Goal: Information Seeking & Learning: Learn about a topic

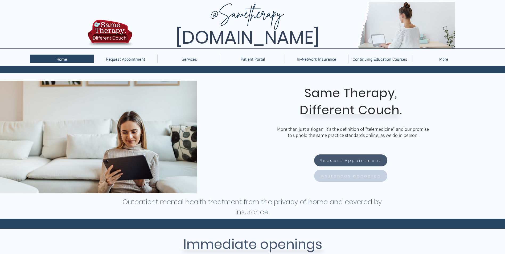
click at [373, 178] on span "Insurances accepted" at bounding box center [349, 176] width 61 height 6
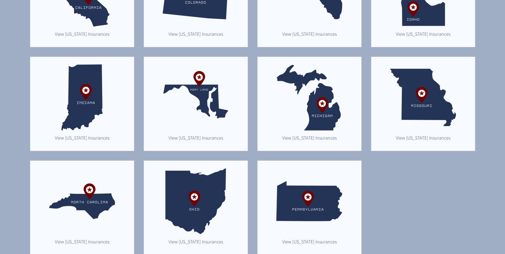
scroll to position [246, 0]
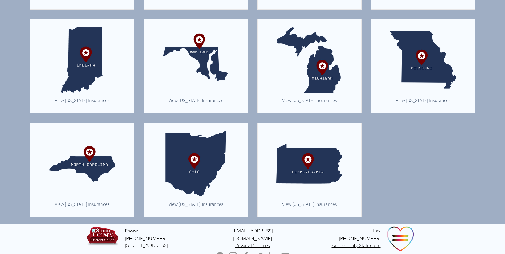
click at [313, 187] on img "main content" at bounding box center [309, 164] width 66 height 66
